Goal: Transaction & Acquisition: Purchase product/service

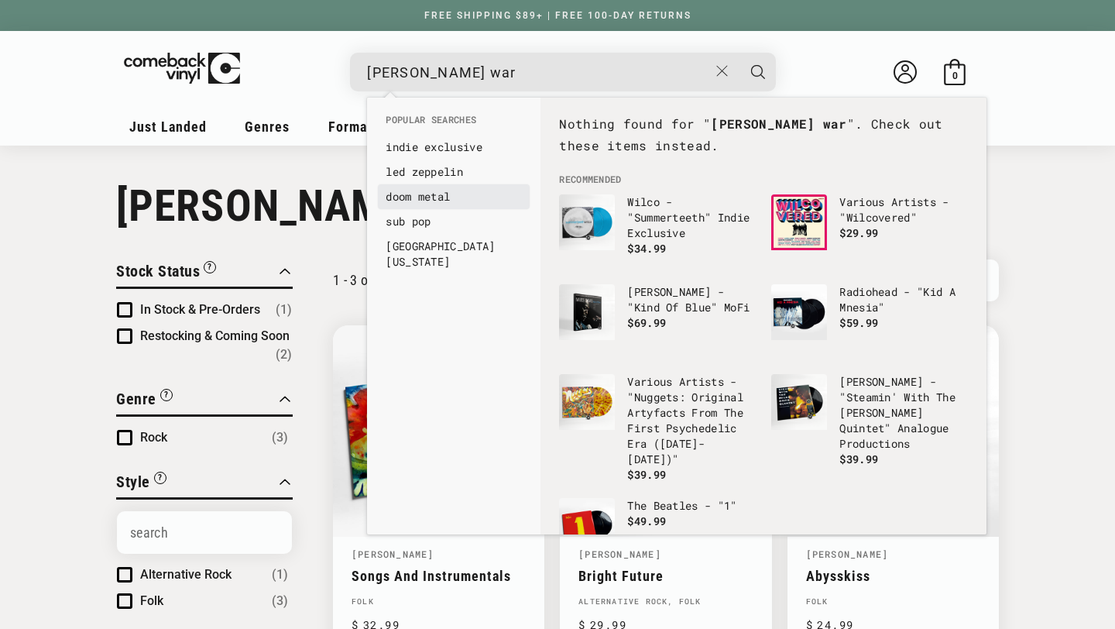
scroll to position [132, 0]
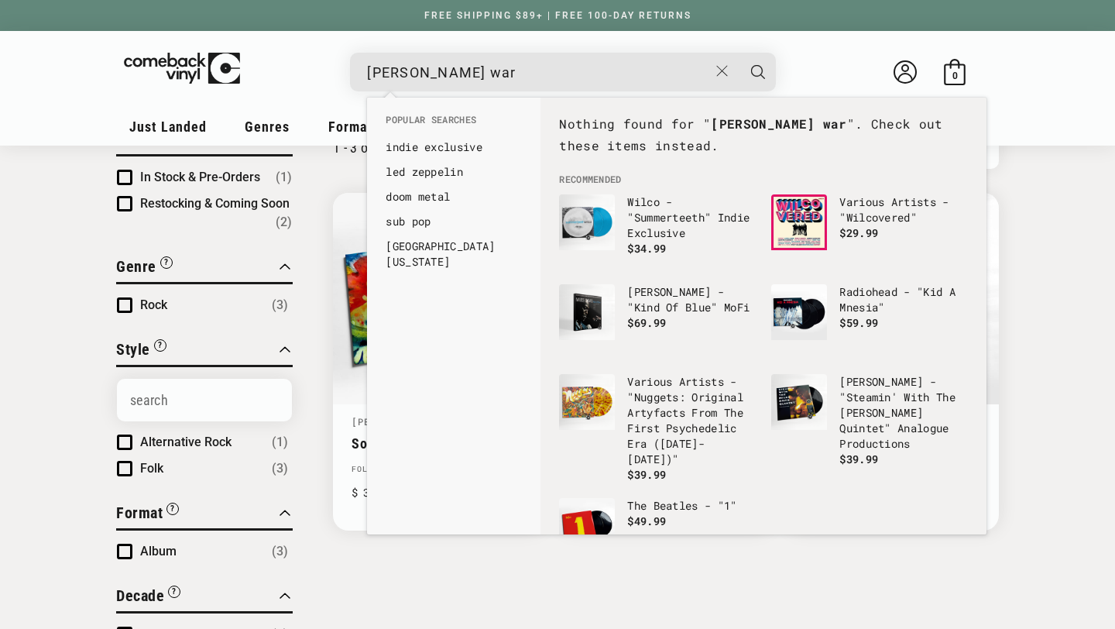
click at [294, 66] on details-modal "johanna war See all results... 0 results 0 results" at bounding box center [563, 72] width 635 height 39
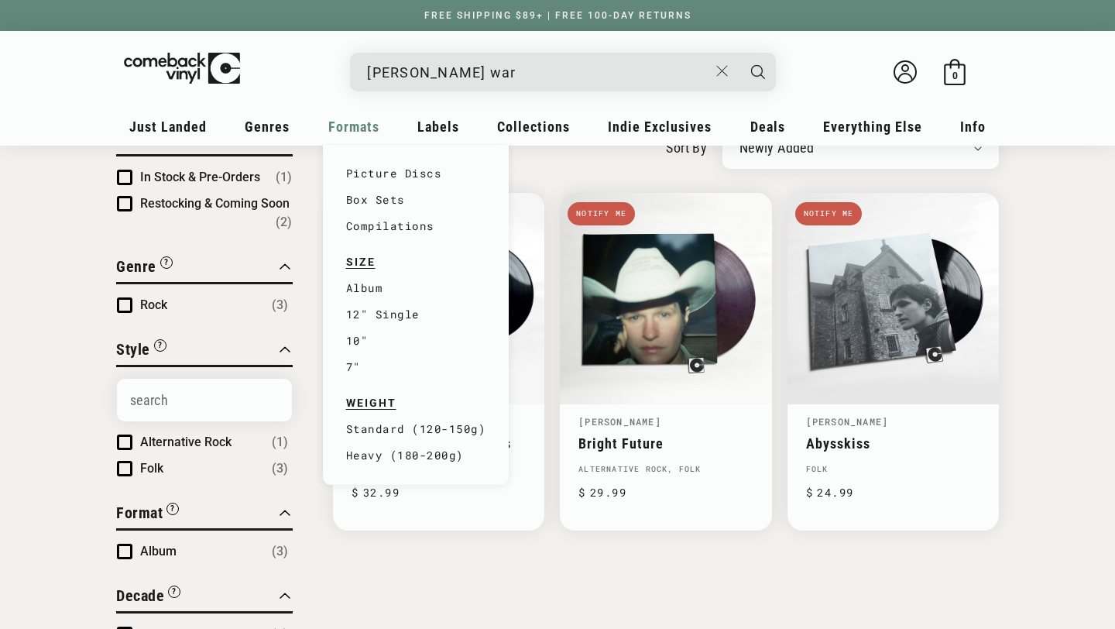
scroll to position [0, 0]
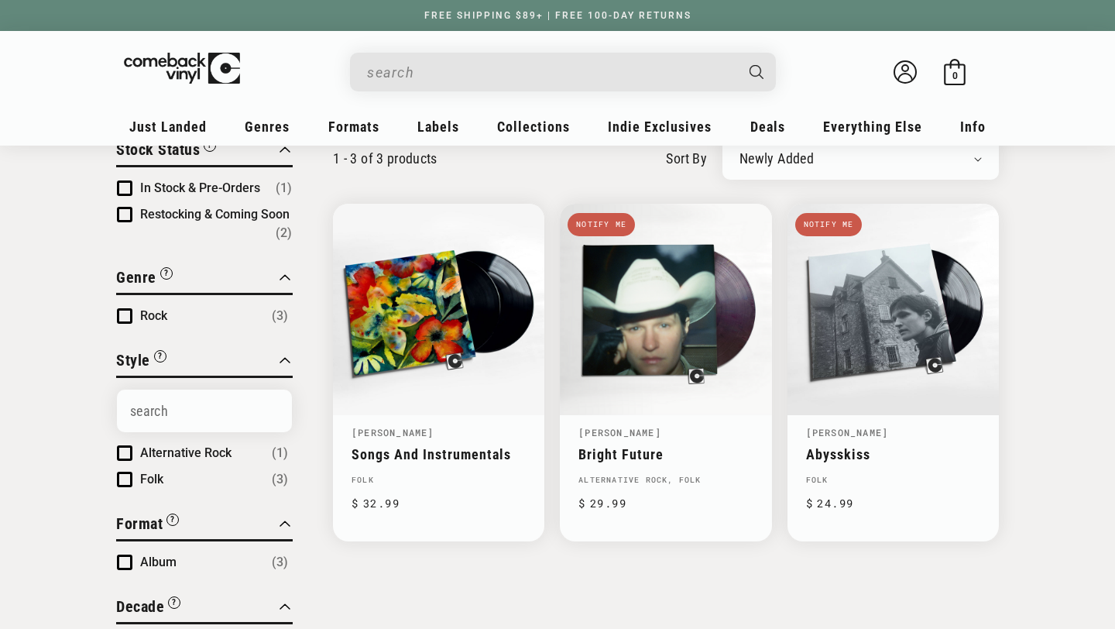
scroll to position [125, 0]
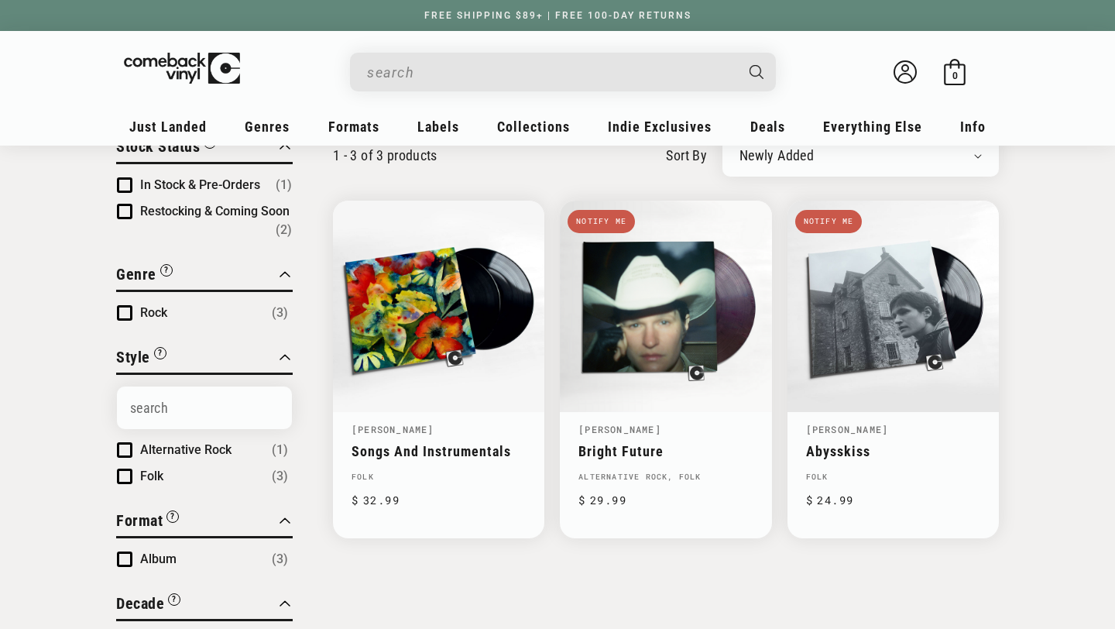
click at [494, 73] on input "When autocomplete results are available use up and down arrows to review and en…" at bounding box center [550, 73] width 367 height 32
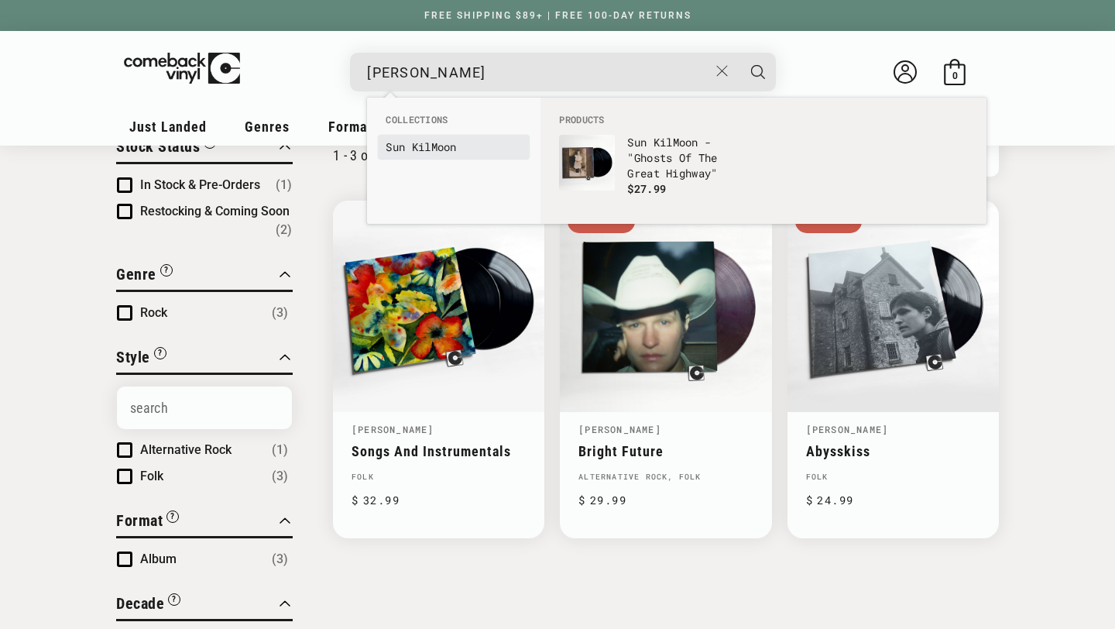
type input "sun kil"
click at [433, 146] on link "Sun Kil Moon" at bounding box center [454, 146] width 136 height 15
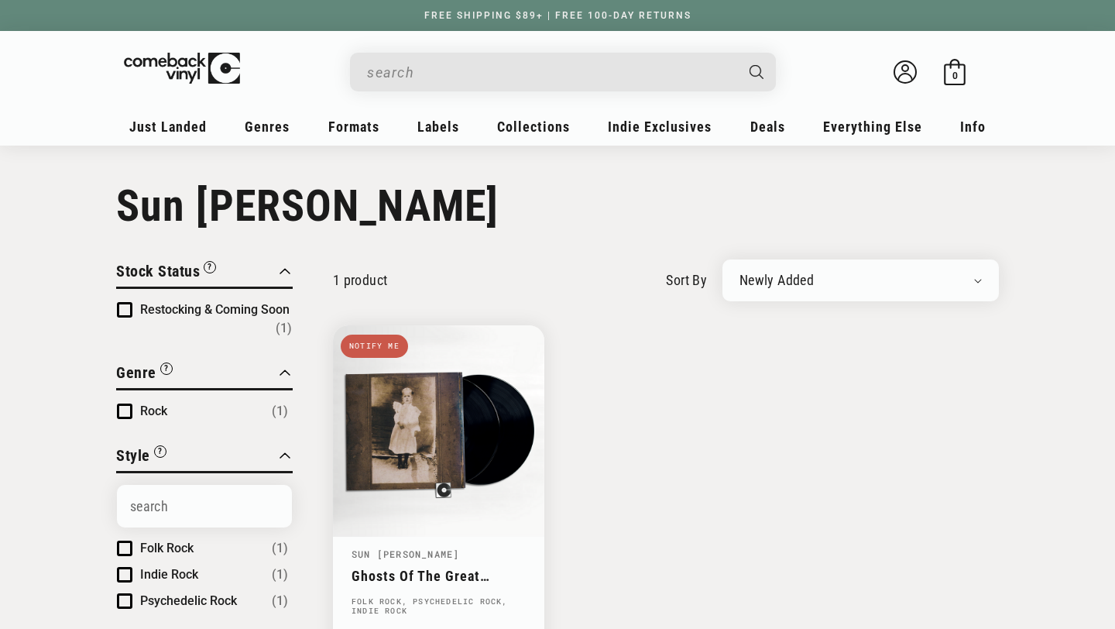
scroll to position [79, 0]
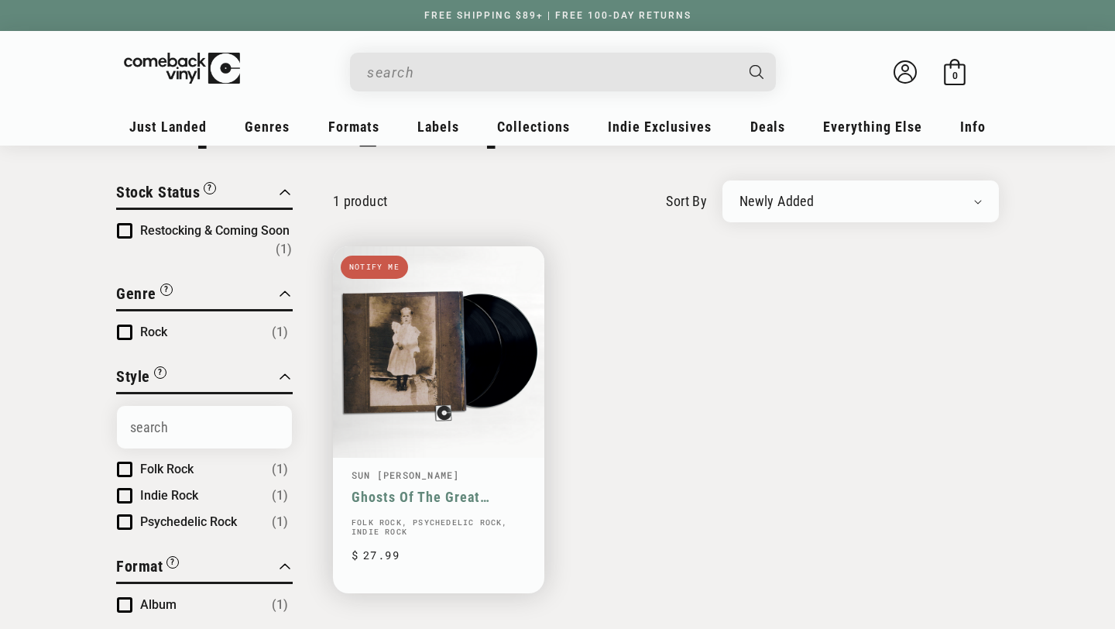
click at [511, 489] on link "Ghosts Of The Great Highway" at bounding box center [439, 497] width 174 height 16
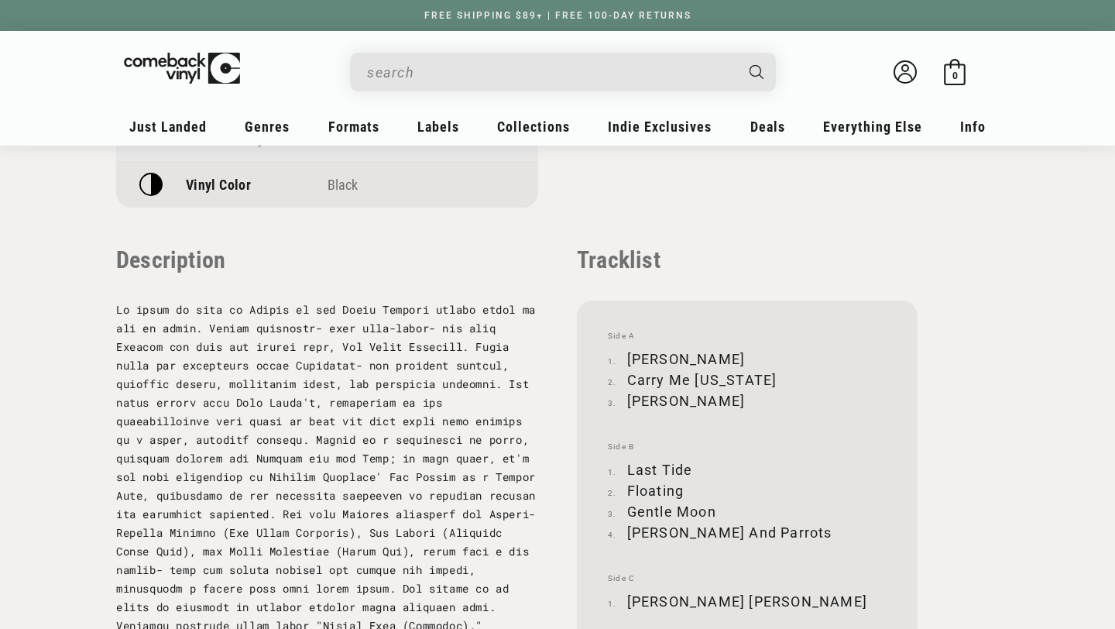
scroll to position [1487, 0]
